Goal: Task Accomplishment & Management: Use online tool/utility

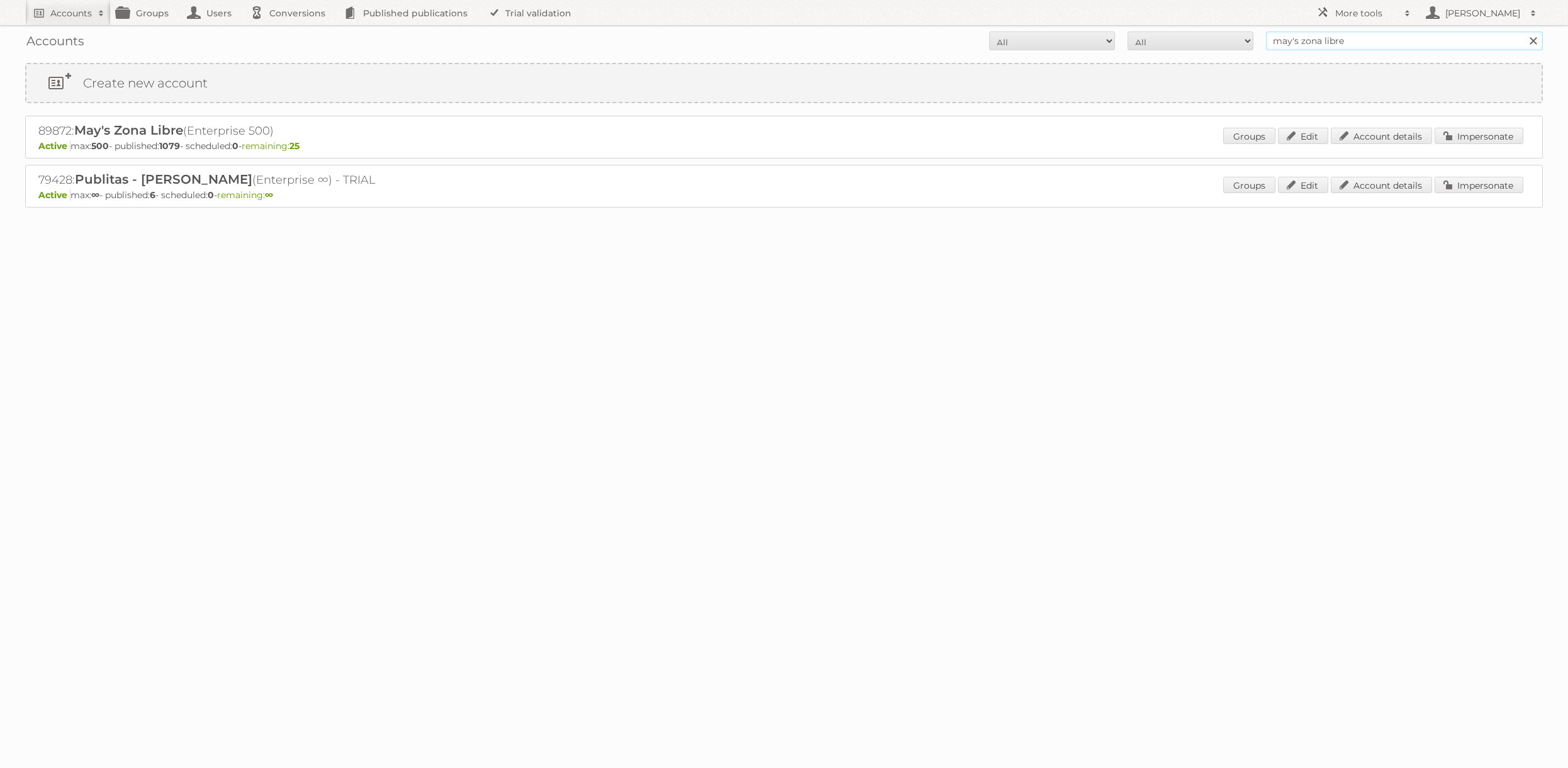
click at [1347, 37] on input "may's zona libre" at bounding box center [1404, 40] width 277 height 19
type input "REWE"
click at [1524, 31] on input "Search" at bounding box center [1533, 40] width 19 height 19
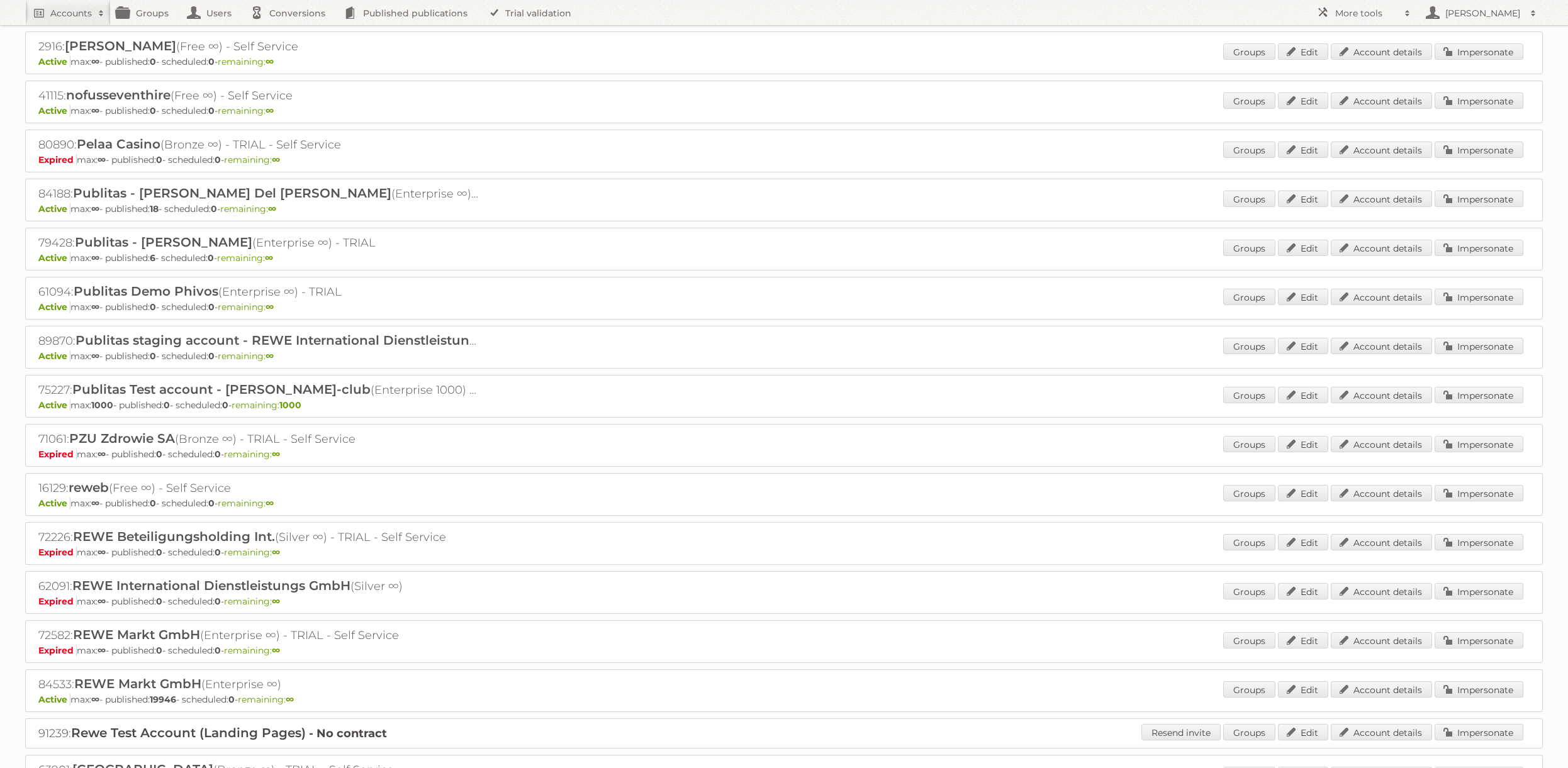
scroll to position [988, 0]
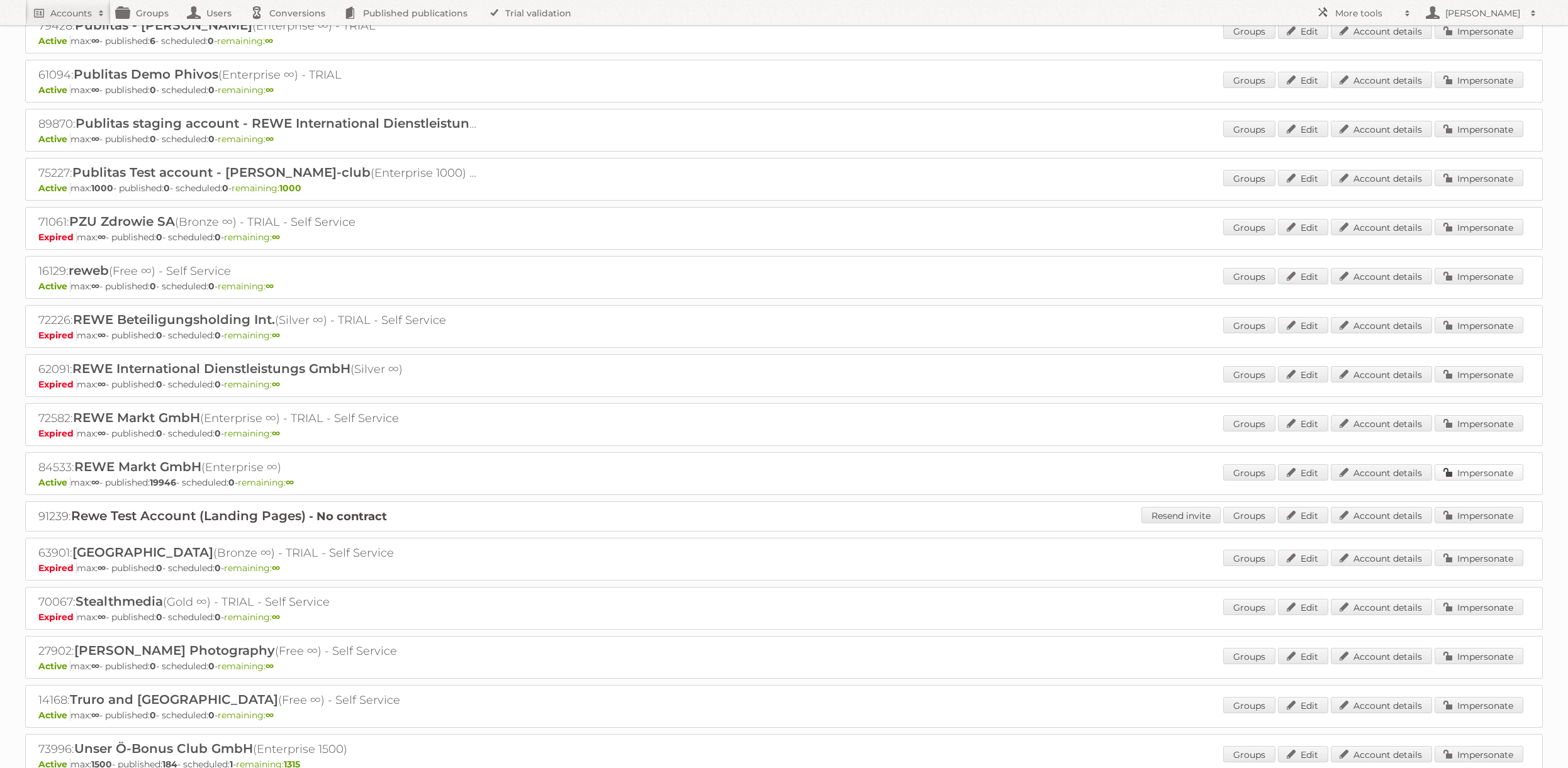
click at [1463, 472] on link "Impersonate" at bounding box center [1479, 472] width 89 height 17
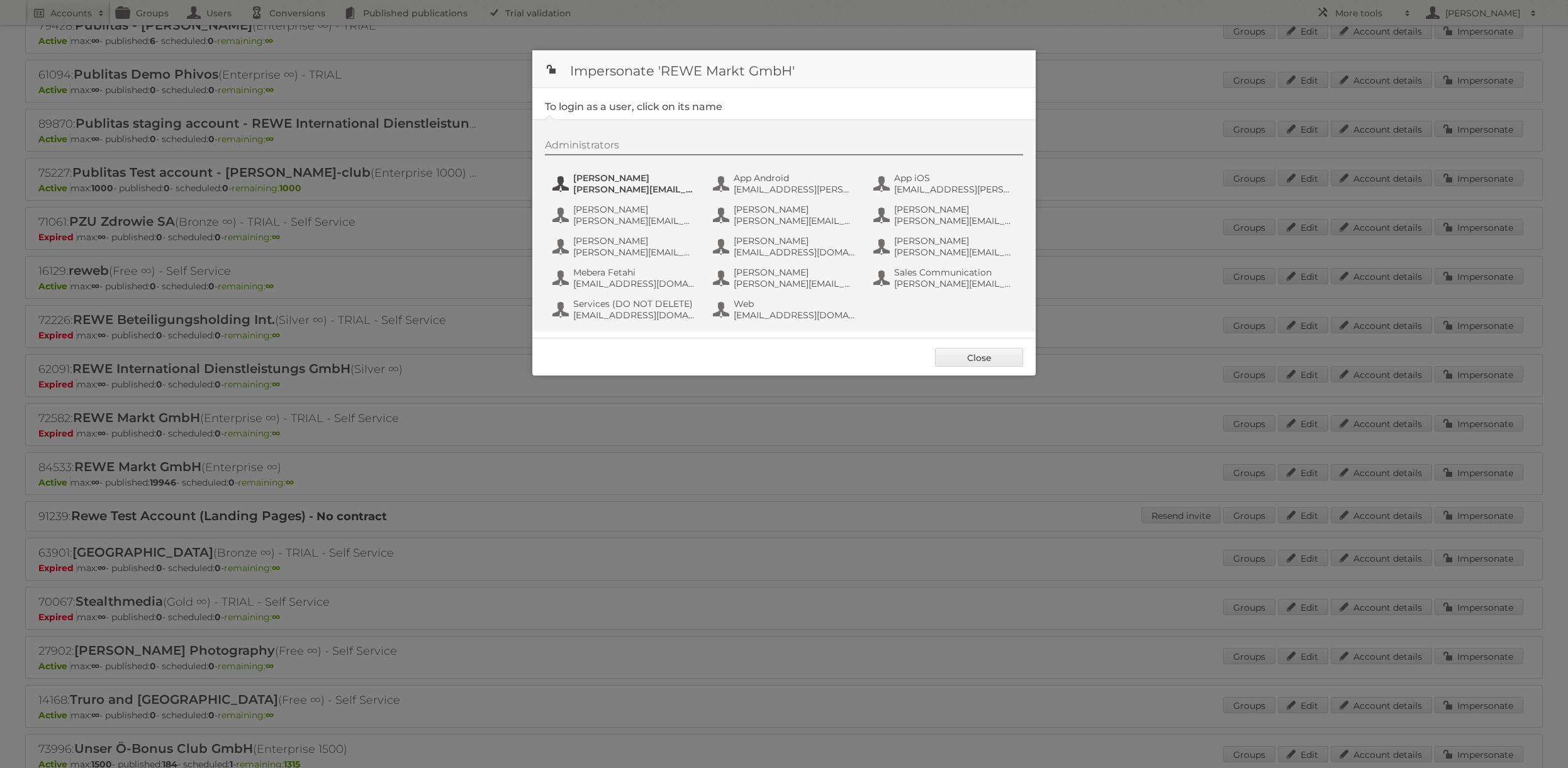
click at [612, 186] on span "alexandra.ramroth-bell@rewe-group.com" at bounding box center [635, 189] width 122 height 11
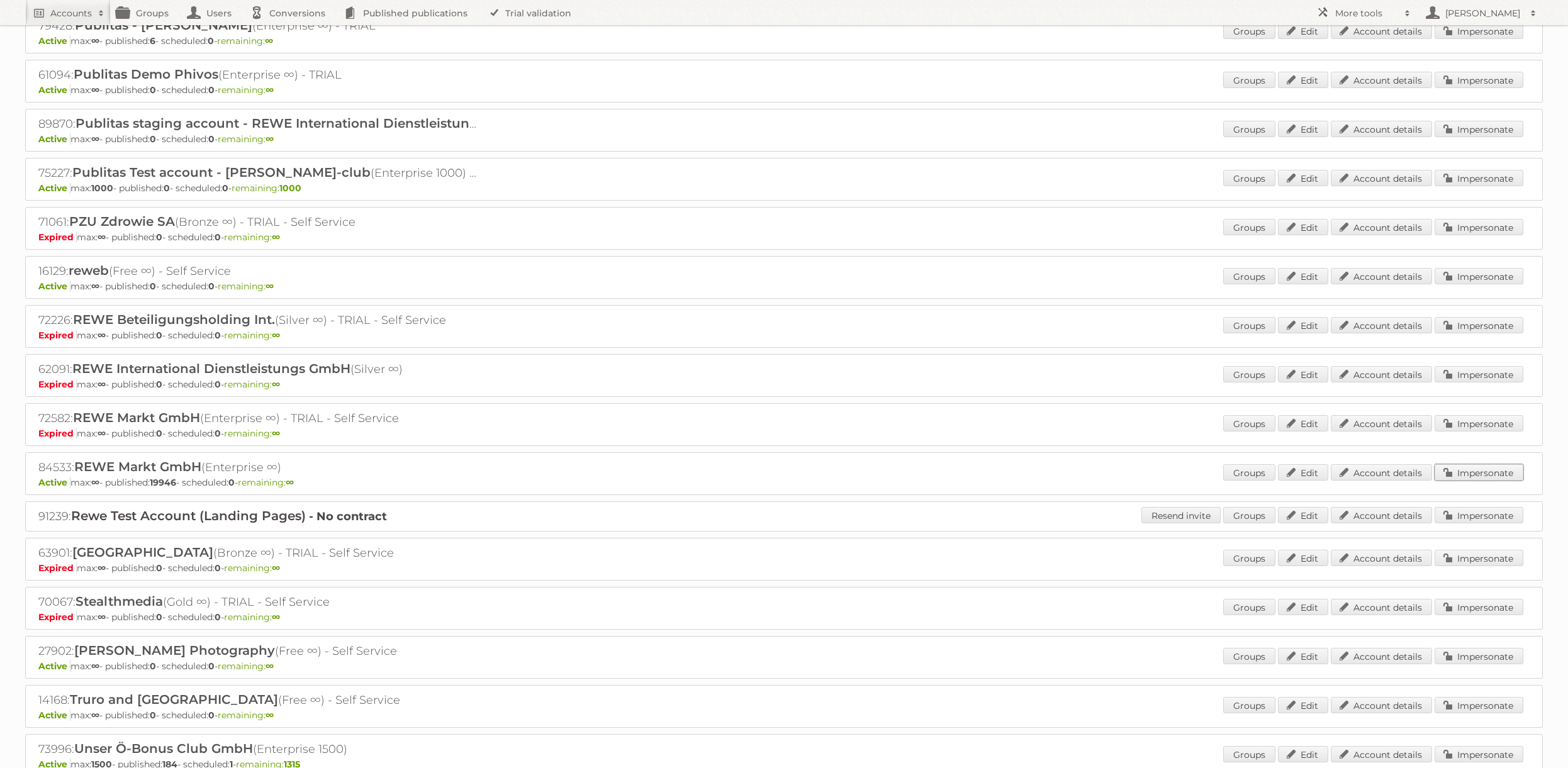
drag, startPoint x: 1469, startPoint y: 468, endPoint x: 1349, endPoint y: 444, distance: 122.4
click at [1468, 468] on link "Impersonate" at bounding box center [1479, 472] width 89 height 17
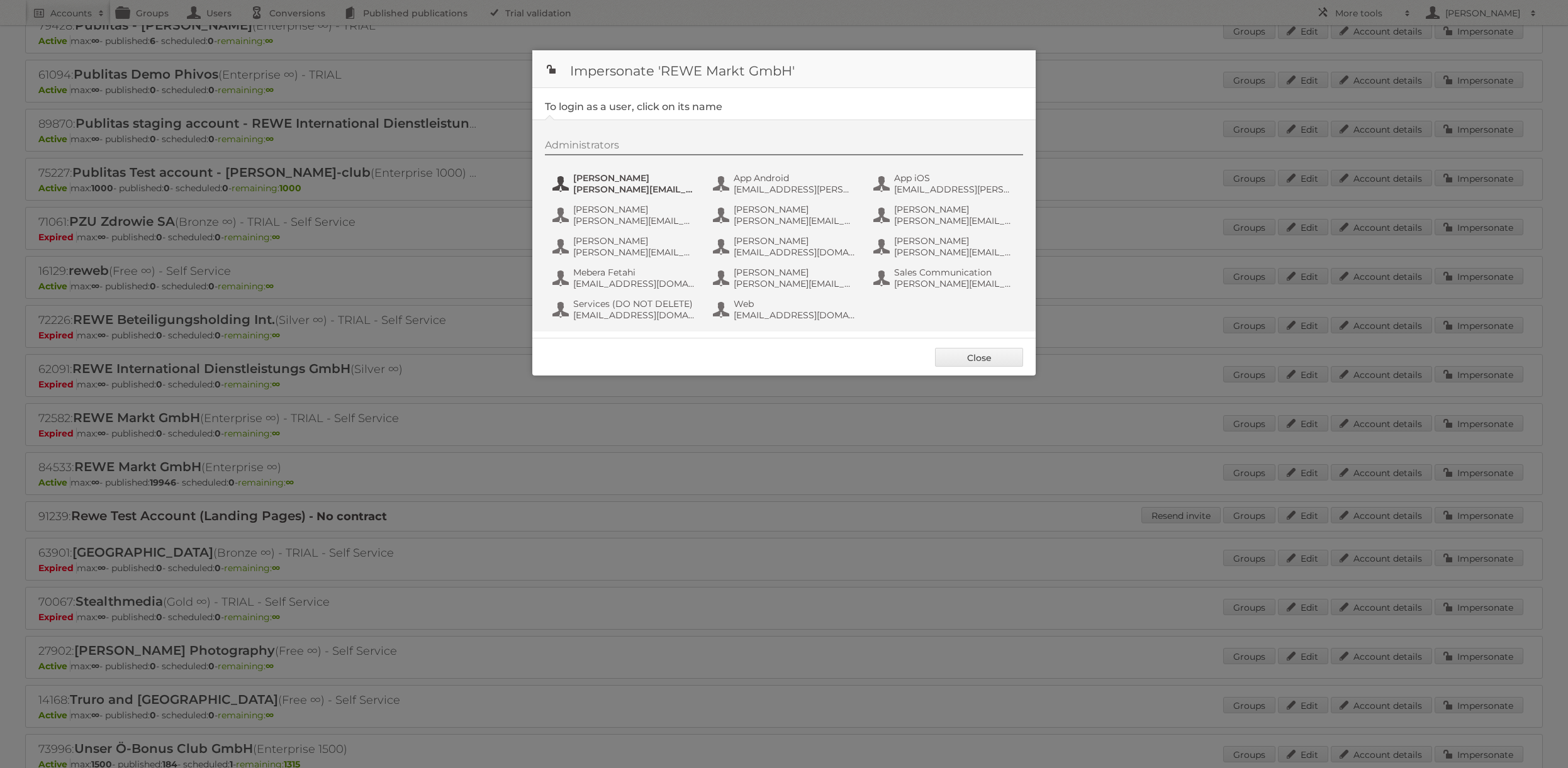
click at [626, 182] on span "Alexandra Ramroth Bell" at bounding box center [635, 178] width 122 height 11
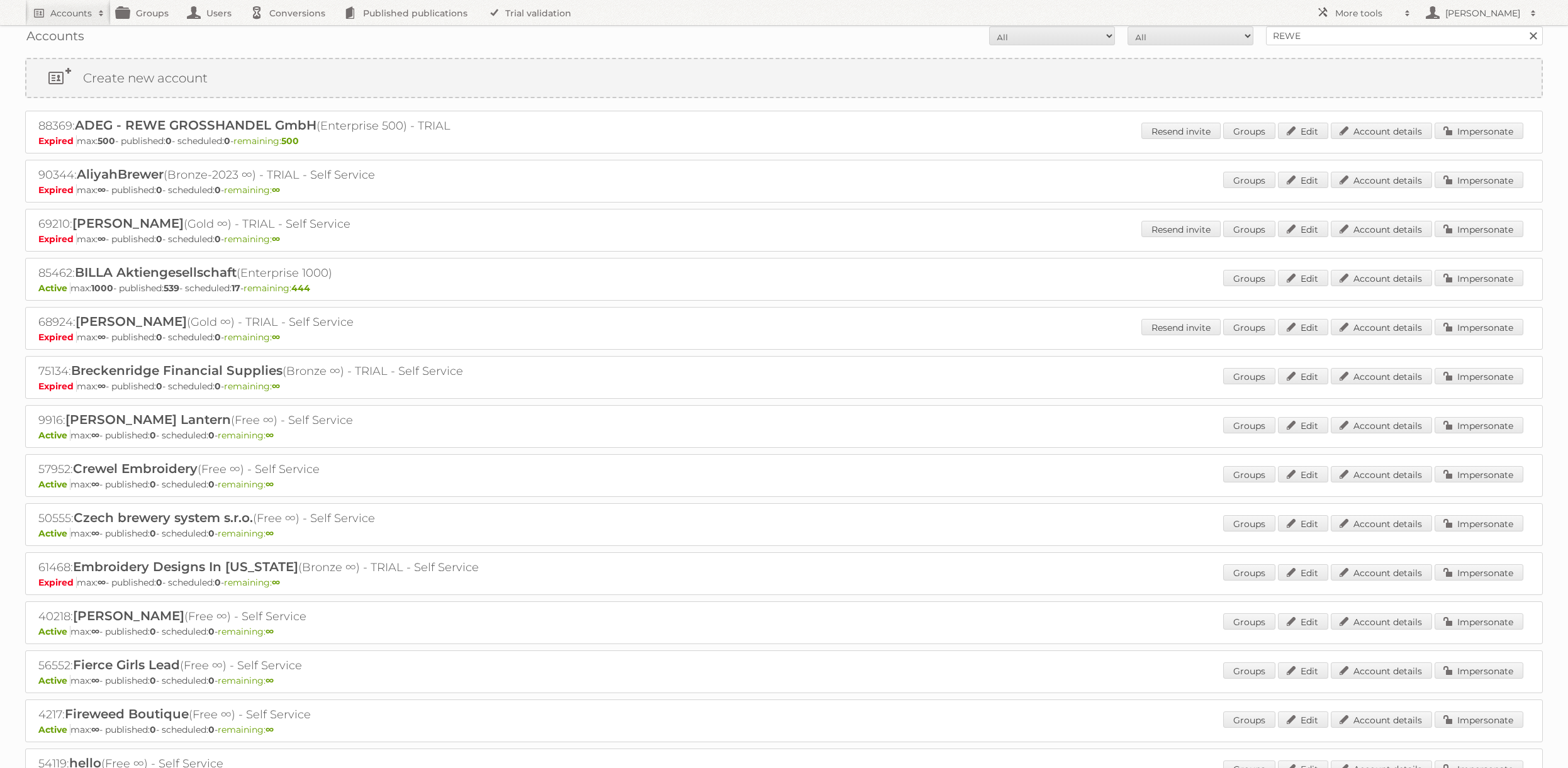
scroll to position [0, 0]
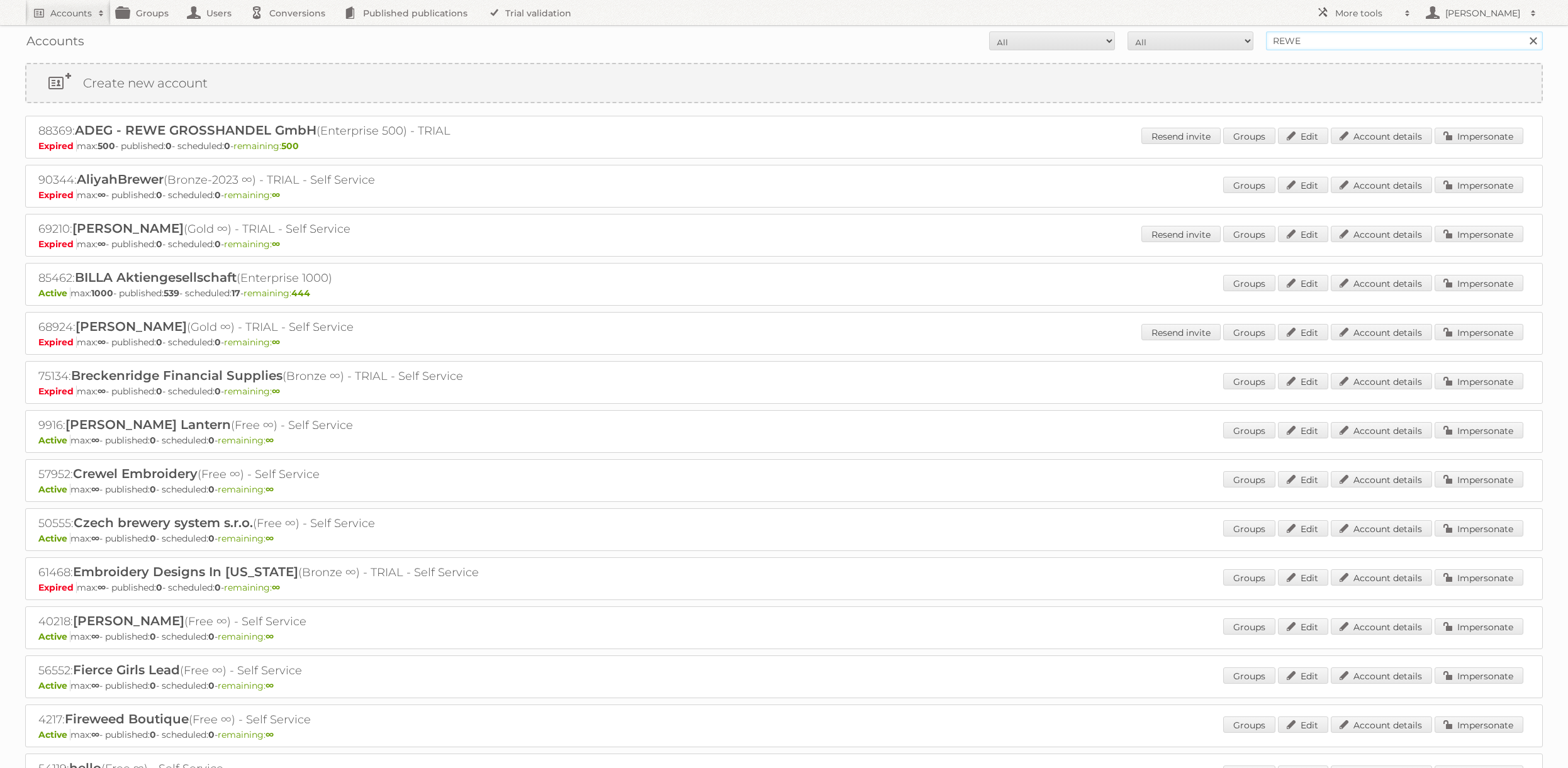
click at [1346, 42] on input "REWE" at bounding box center [1404, 40] width 277 height 19
type input "danielius@publitas"
click at [1524, 31] on input "Search" at bounding box center [1533, 40] width 19 height 19
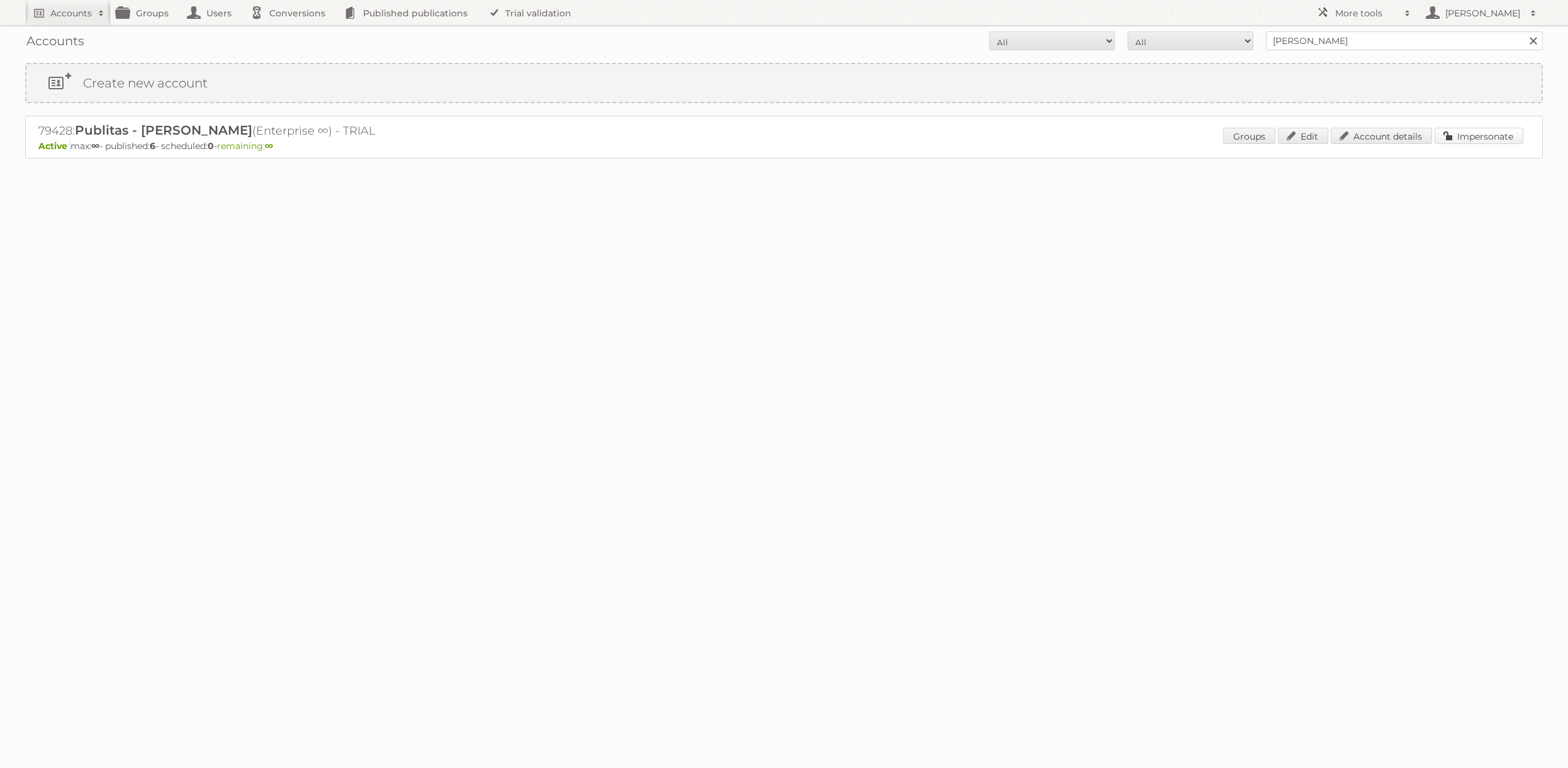
drag, startPoint x: 1462, startPoint y: 140, endPoint x: 1395, endPoint y: 143, distance: 67.1
click at [1462, 140] on link "Impersonate" at bounding box center [1479, 136] width 89 height 17
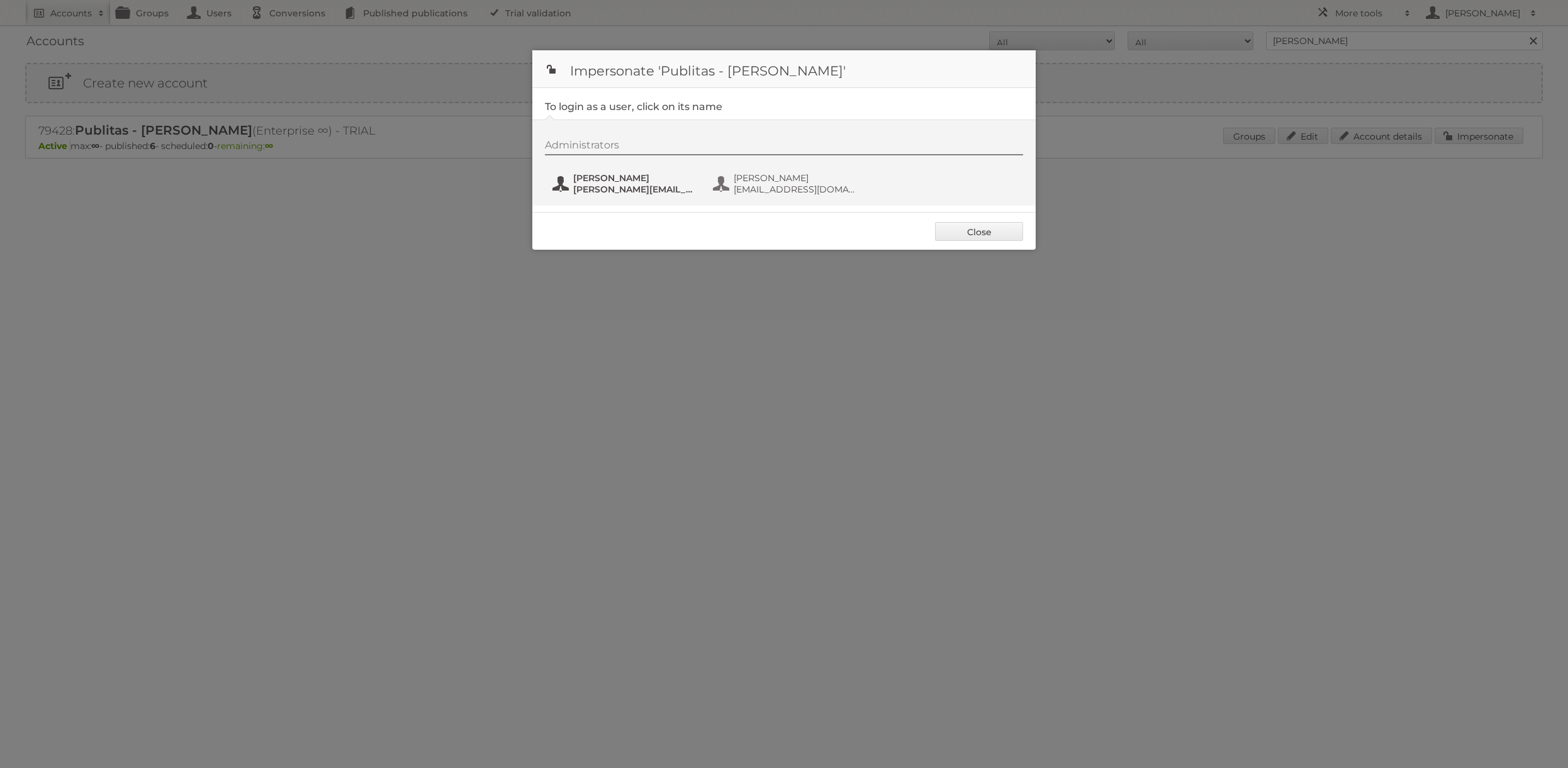
click at [644, 186] on span "danielius@publitas.com" at bounding box center [635, 189] width 122 height 11
